Goal: Task Accomplishment & Management: Complete application form

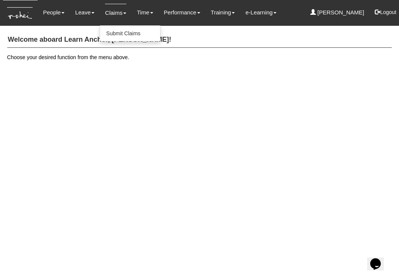
click at [112, 12] on link "Claims" at bounding box center [115, 13] width 21 height 18
click at [111, 30] on link "Submit Claims" at bounding box center [130, 33] width 60 height 15
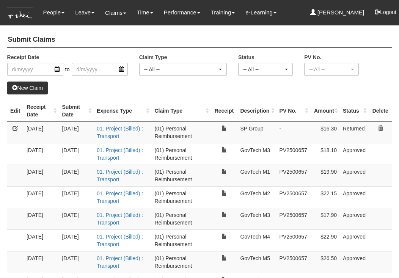
select select "50"
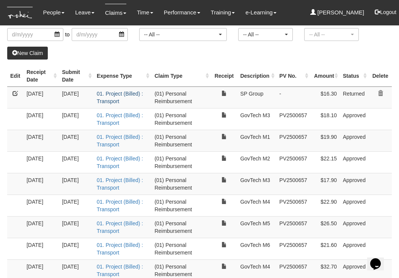
scroll to position [36, 0]
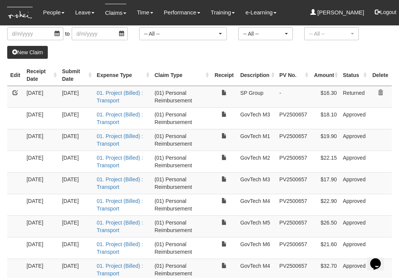
click at [14, 92] on link at bounding box center [15, 92] width 5 height 5
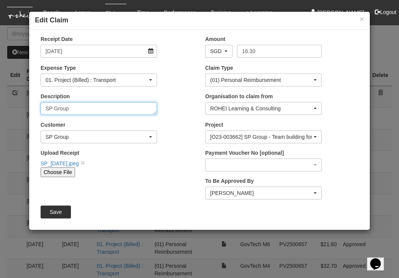
click at [67, 109] on textarea "SP Group" at bounding box center [99, 108] width 116 height 13
drag, startPoint x: 67, startPoint y: 109, endPoint x: 48, endPoint y: 109, distance: 18.9
click at [48, 109] on textarea "SP Group" at bounding box center [99, 108] width 116 height 13
drag, startPoint x: 125, startPoint y: 108, endPoint x: 43, endPoint y: 106, distance: 81.5
click at [43, 106] on textarea "SP Group" at bounding box center [99, 108] width 116 height 13
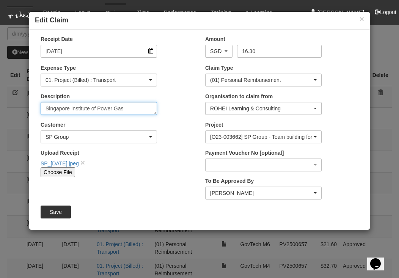
click at [135, 107] on textarea "SP Group" at bounding box center [99, 108] width 116 height 13
type textarea "Singapore Institute of Power Gas"
click at [94, 135] on div "SP Group" at bounding box center [96, 137] width 102 height 8
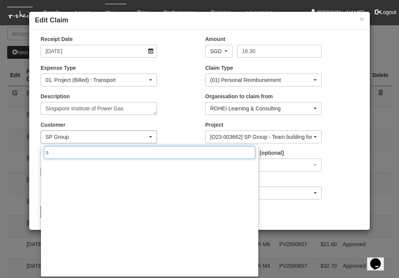
scroll to position [0, 0]
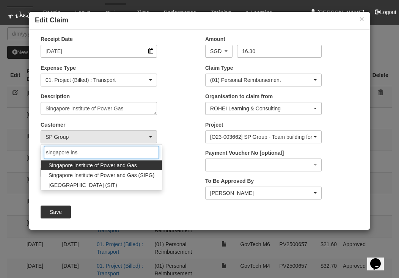
type input "singapore ins"
click at [96, 164] on span "Singapore Institute of Power and Gas" at bounding box center [92, 165] width 88 height 8
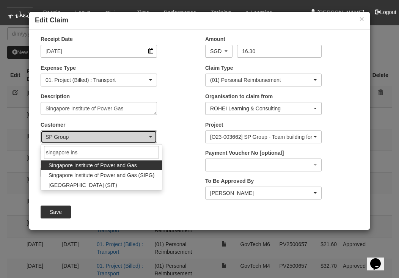
select select "472"
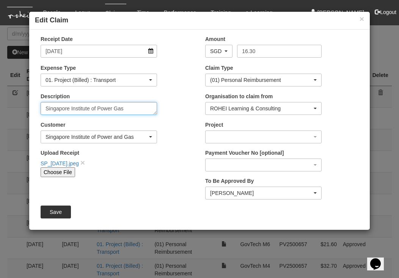
click at [111, 106] on textarea "SP Group" at bounding box center [99, 108] width 116 height 13
drag, startPoint x: 138, startPoint y: 108, endPoint x: 38, endPoint y: 104, distance: 99.7
click at [38, 104] on div "Description SP Group" at bounding box center [99, 103] width 128 height 22
type textarea "Singapore Institute of Power and Gas"
click at [131, 176] on div "Choose File" at bounding box center [99, 172] width 116 height 10
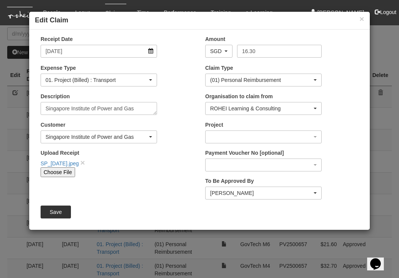
click at [59, 211] on input "Save" at bounding box center [56, 211] width 30 height 13
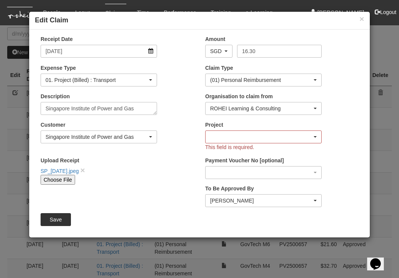
click at [229, 136] on div "button" at bounding box center [263, 137] width 116 height 12
click at [216, 134] on div "button" at bounding box center [263, 137] width 116 height 12
click at [313, 135] on div "button" at bounding box center [263, 137] width 116 height 12
click at [317, 136] on div "button" at bounding box center [263, 137] width 116 height 12
click at [343, 141] on div "Project This field is required." at bounding box center [281, 139] width 164 height 36
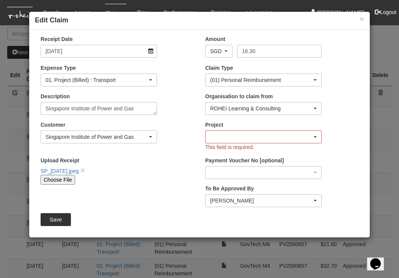
click at [265, 133] on div "button" at bounding box center [263, 137] width 116 height 12
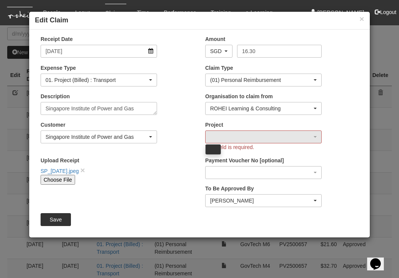
click at [185, 161] on div "Upload Receipt SP_[DATE].jpeg × Choose File" at bounding box center [117, 173] width 164 height 34
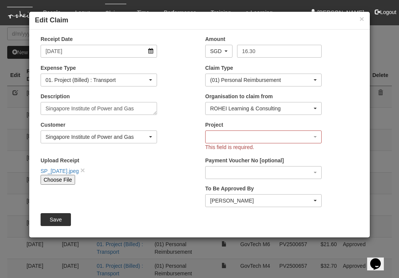
click at [164, 161] on div "Upload Receipt SP_[DATE].jpeg × Choose File" at bounding box center [117, 173] width 164 height 34
click at [183, 122] on div "Customer (N/A) _ROHEI Internal 3M ASIA PACIFIC PRIVATE LTD [DOMAIN_NAME] AbbVie…" at bounding box center [117, 135] width 164 height 28
click at [211, 134] on div "button" at bounding box center [263, 137] width 116 height 12
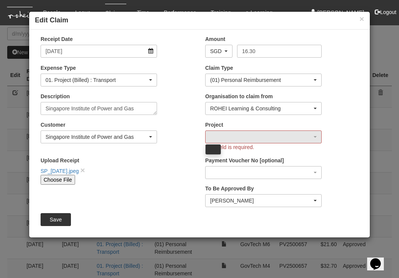
click at [183, 160] on div "Upload Receipt SP_[DATE].jpeg × Choose File" at bounding box center [117, 173] width 164 height 34
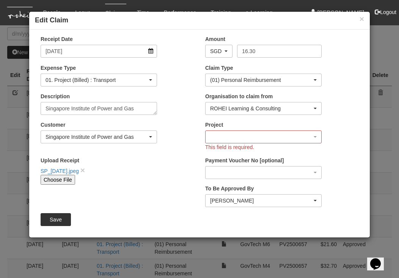
click at [183, 160] on div "Upload Receipt SP_[DATE].jpeg × Choose File" at bounding box center [117, 173] width 164 height 34
click at [239, 138] on div "button" at bounding box center [263, 137] width 116 height 12
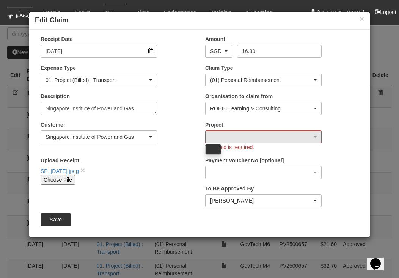
click at [158, 156] on div "Upload Receipt SP_[DATE].jpeg × Choose File" at bounding box center [99, 170] width 128 height 28
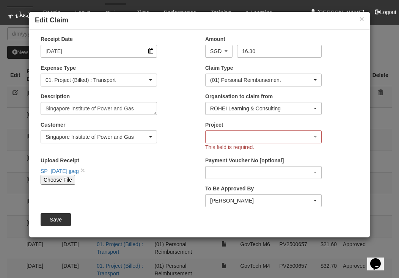
click at [50, 220] on input "Save" at bounding box center [56, 219] width 30 height 13
click at [61, 216] on input "Save" at bounding box center [56, 219] width 30 height 13
click at [361, 19] on button "×" at bounding box center [361, 19] width 5 height 8
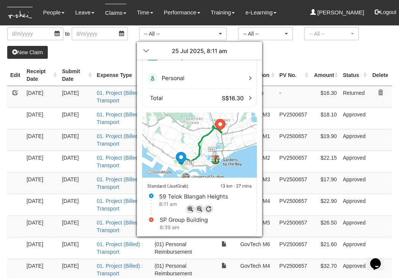
click at [304, 48] on div at bounding box center [199, 139] width 399 height 278
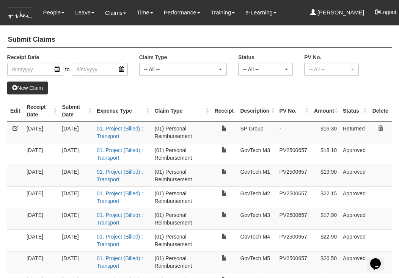
click at [16, 127] on link at bounding box center [15, 127] width 5 height 5
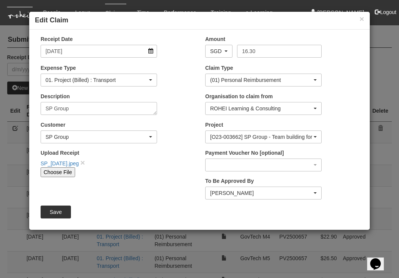
click at [220, 137] on div "[O23-003662] SP Group - Team building for New Hires" at bounding box center [261, 137] width 102 height 8
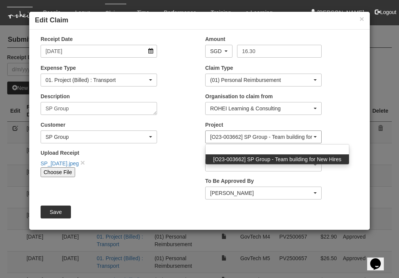
click at [220, 137] on div "[O23-003662] SP Group - Team building for New Hires" at bounding box center [261, 137] width 102 height 8
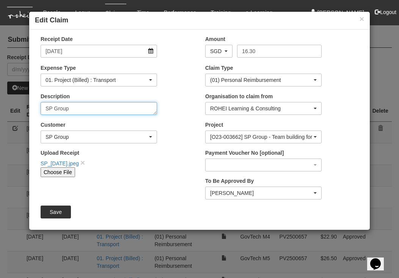
click at [82, 108] on textarea "SP Group" at bounding box center [99, 108] width 116 height 13
type textarea "S"
paste textarea "Singapore Institute of Power and Gas"
type textarea "Singapore Institute of Power and Gas"
click at [73, 135] on div "SP Group" at bounding box center [96, 137] width 102 height 8
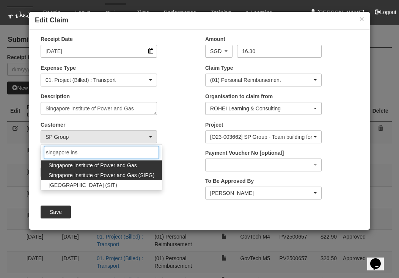
type input "singapore ins"
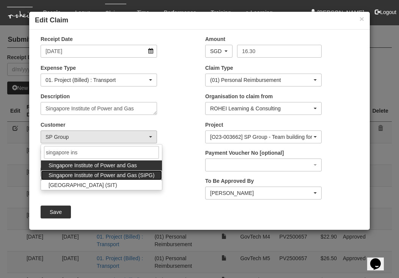
click at [92, 173] on span "Singapore Institute of Power and Gas (SIPG)" at bounding box center [101, 175] width 106 height 8
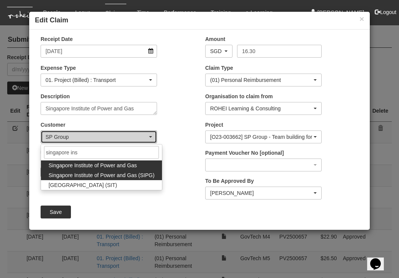
select select "483"
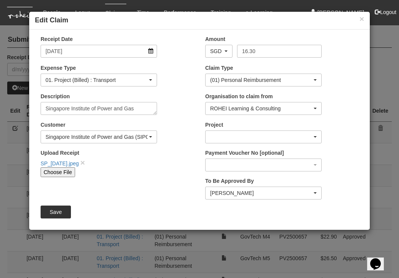
click at [221, 136] on div "button" at bounding box center [263, 137] width 116 height 12
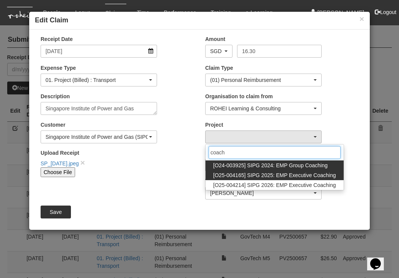
type input "coach"
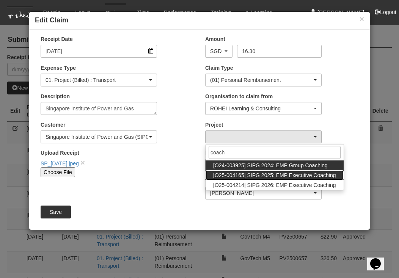
click at [247, 174] on span "[O25-004165] SIPG 2025: EMP Executive Coaching" at bounding box center [274, 175] width 123 height 8
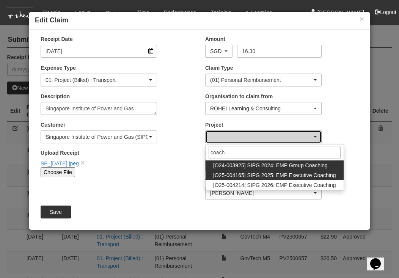
select select "2785"
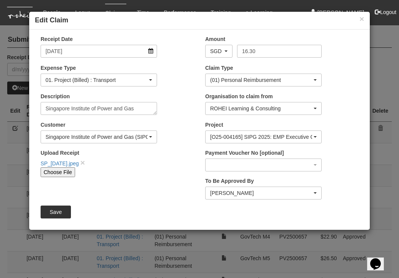
click at [58, 212] on input "Save" at bounding box center [56, 211] width 30 height 13
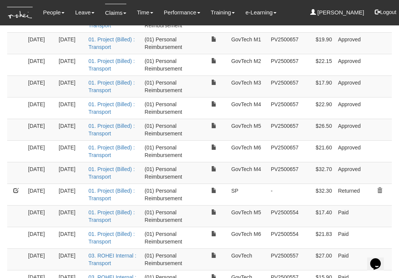
scroll to position [128, 0]
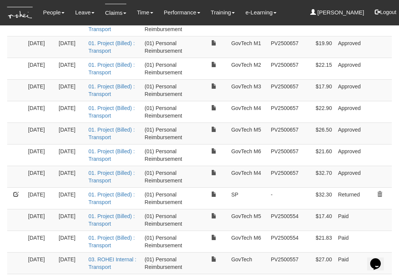
select select "50"
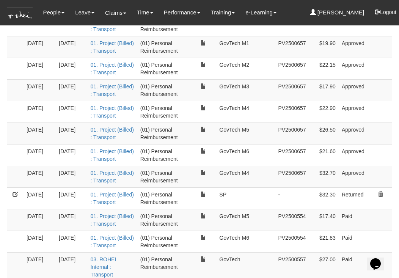
click at [15, 192] on link at bounding box center [15, 193] width 5 height 5
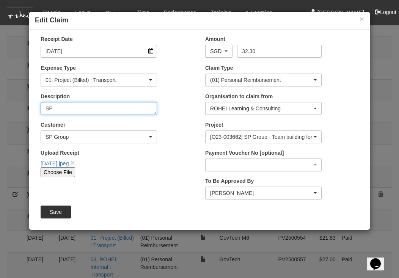
click at [58, 107] on textarea "SP" at bounding box center [99, 108] width 116 height 13
type textarea "S"
paste textarea "Singapore Institute of Power and Gas"
type textarea "Singapore Institute of Power and Gas"
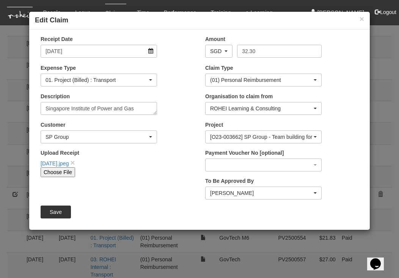
click at [80, 136] on div "SP Group" at bounding box center [96, 137] width 102 height 8
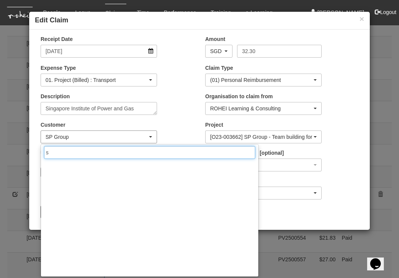
scroll to position [0, 0]
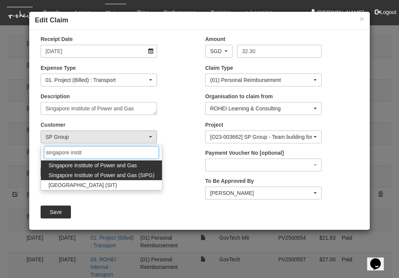
type input "singapore instit"
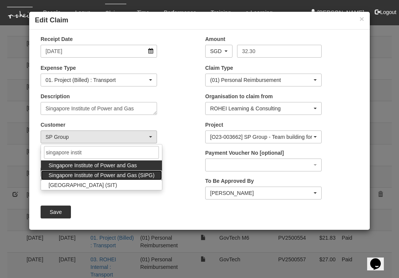
click at [108, 172] on span "Singapore Institute of Power and Gas (SIPG)" at bounding box center [101, 175] width 106 height 8
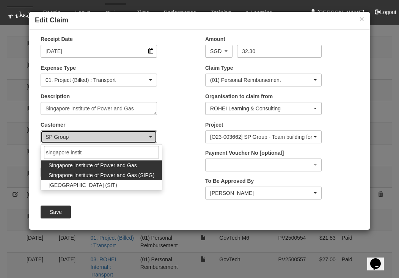
select select "483"
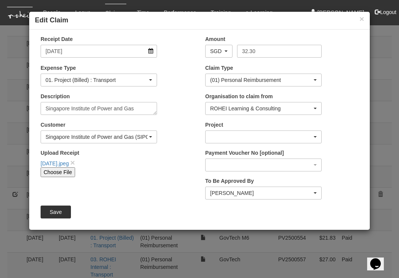
click at [238, 139] on div "button" at bounding box center [263, 137] width 116 height 12
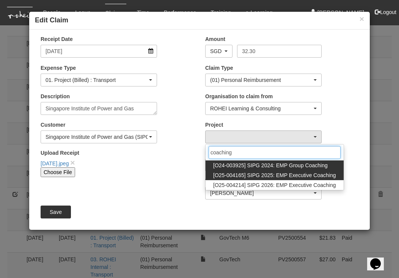
type input "coaching"
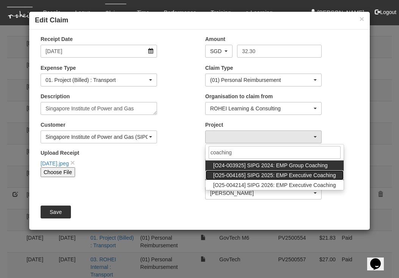
click at [277, 172] on span "[O25-004165] SIPG 2025: EMP Executive Coaching" at bounding box center [274, 175] width 123 height 8
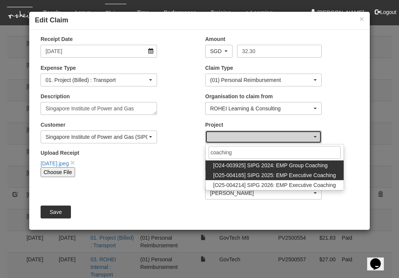
select select "2785"
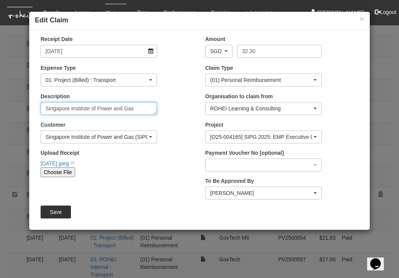
click at [136, 104] on textarea "SP" at bounding box center [99, 108] width 116 height 13
click at [136, 108] on textarea "SP" at bounding box center [99, 108] width 116 height 13
type textarea "Singapore Institute of Power and Gas (SIPG)"
click at [129, 162] on div "[DATE].jpeg ×" at bounding box center [99, 162] width 116 height 9
click at [61, 208] on input "Save" at bounding box center [56, 211] width 30 height 13
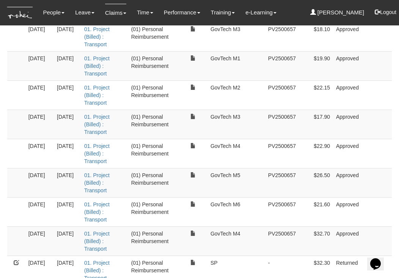
select select "50"
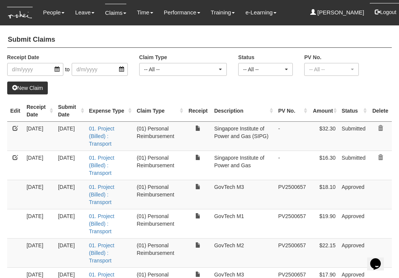
click at [384, 11] on button "Logout" at bounding box center [385, 12] width 32 height 18
